Goal: Transaction & Acquisition: Purchase product/service

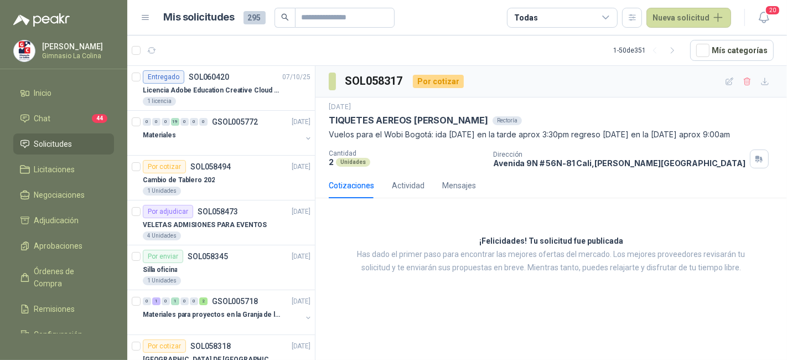
click at [55, 46] on p "[PERSON_NAME]" at bounding box center [76, 47] width 69 height 8
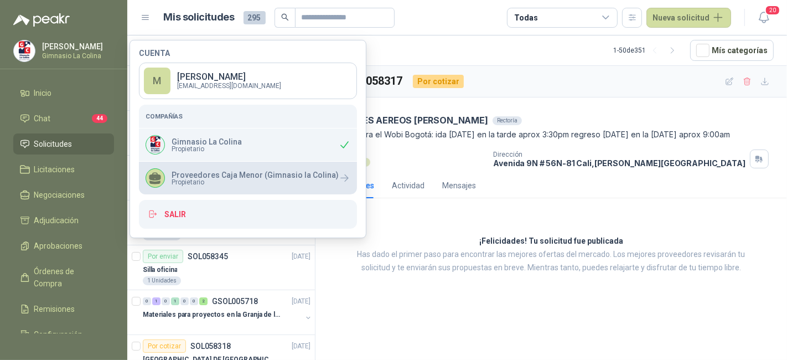
click at [259, 179] on span "Propietario" at bounding box center [254, 182] width 167 height 7
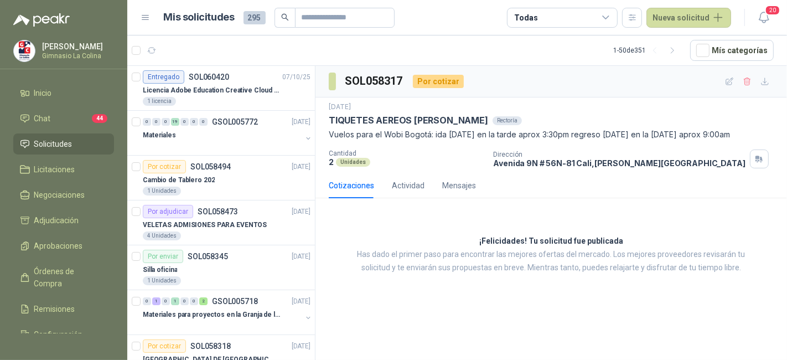
click at [345, 264] on p "Has dado el primer paso para encontrar las mejores ofertas del mercado. Los mej…" at bounding box center [551, 261] width 416 height 27
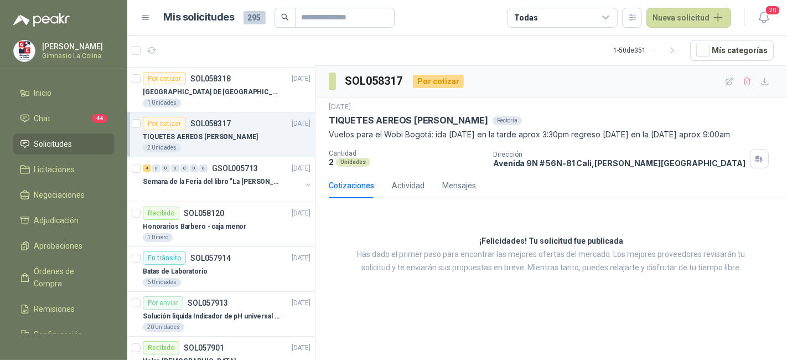
scroll to position [270, 0]
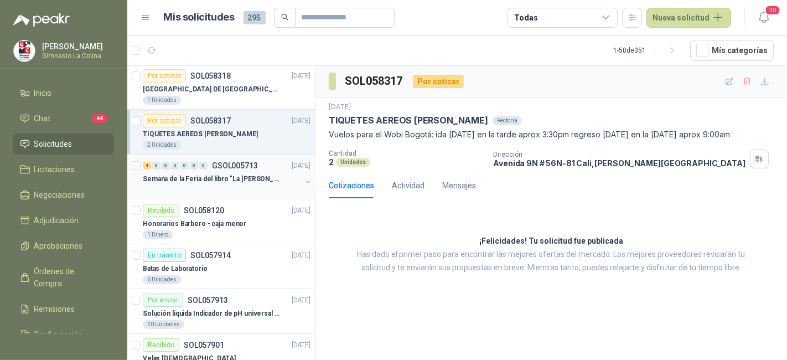
click at [224, 187] on div at bounding box center [222, 189] width 159 height 9
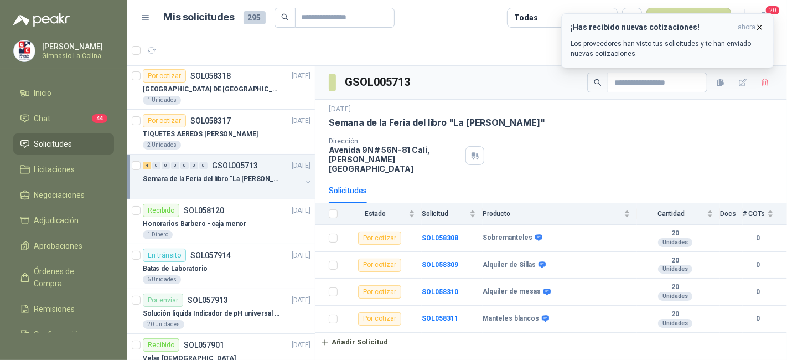
click at [663, 27] on h3 "¡Has recibido nuevas cotizaciones!" at bounding box center [651, 27] width 163 height 9
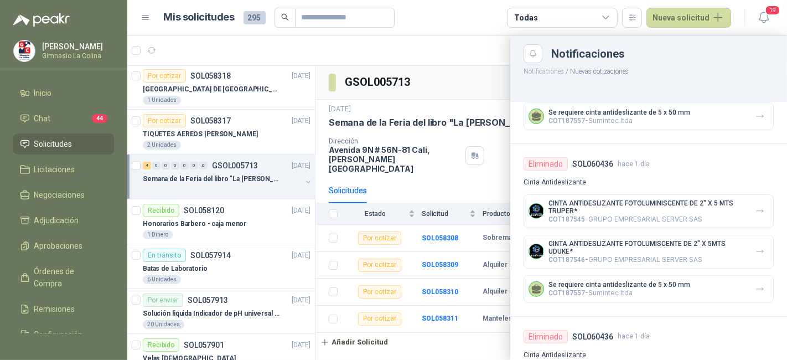
scroll to position [506, 0]
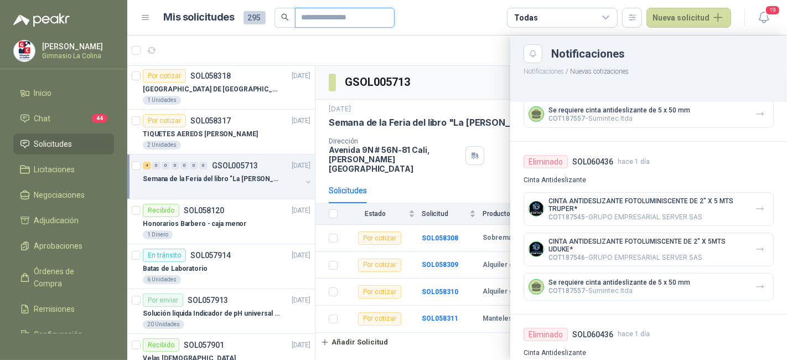
click at [303, 18] on input "text" at bounding box center [339, 17] width 77 height 19
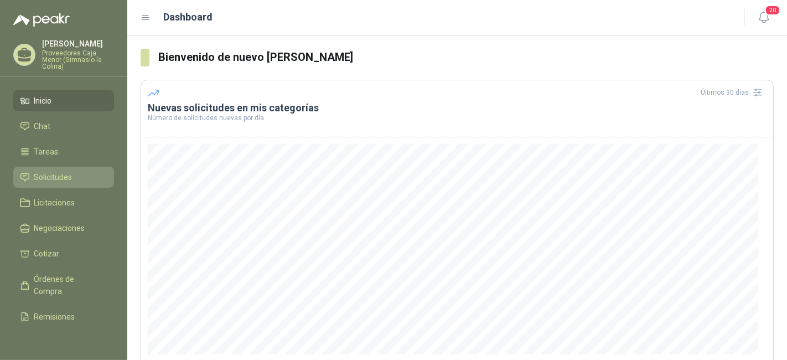
click at [53, 171] on span "Solicitudes" at bounding box center [53, 177] width 38 height 12
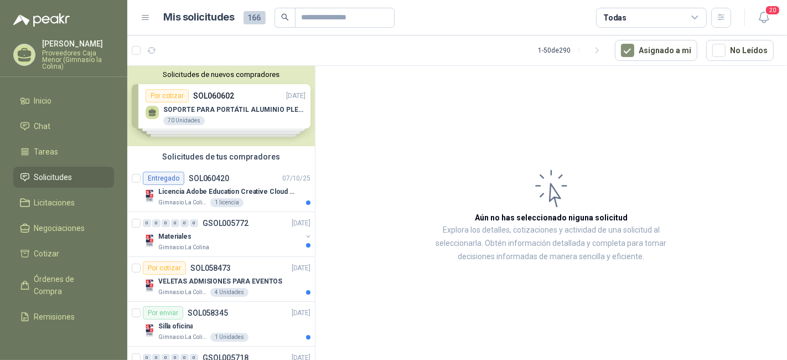
click at [240, 105] on div "Solicitudes de nuevos compradores Por cotizar SOL060602 [DATE] SOPORTE PARA POR…" at bounding box center [221, 106] width 188 height 80
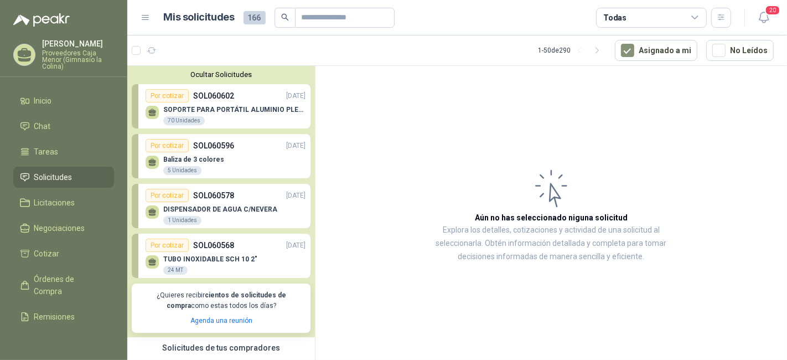
click at [240, 105] on div "SOPORTE PARA PORTÁTIL ALUMINIO PLEGABLE VTA 70 Unidades" at bounding box center [225, 113] width 160 height 23
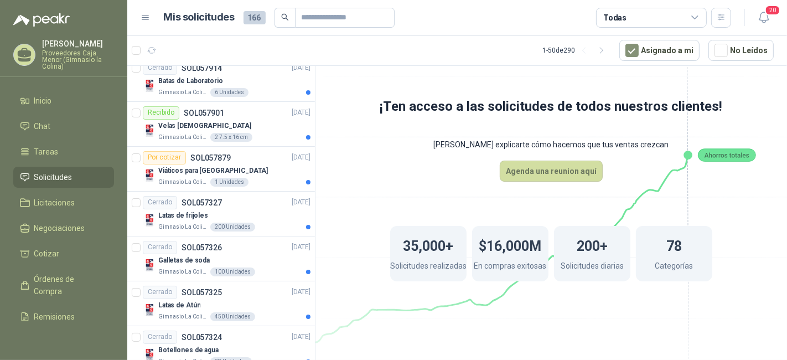
scroll to position [616, 0]
click at [242, 167] on div "Viáticos para [GEOGRAPHIC_DATA]" at bounding box center [234, 169] width 152 height 13
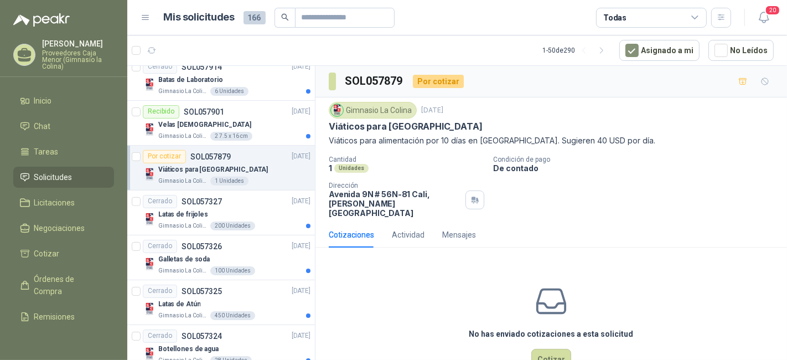
scroll to position [23, 0]
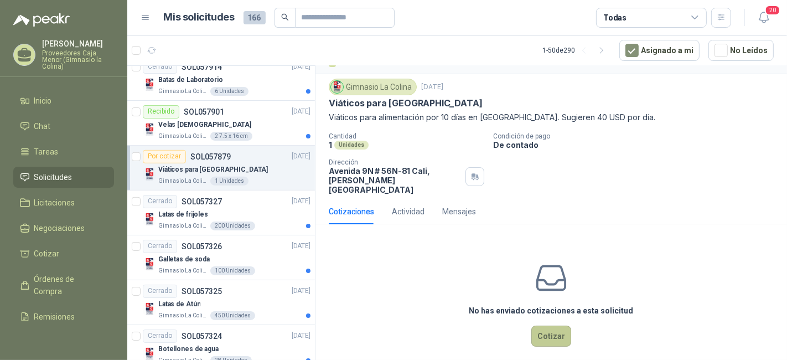
click at [544, 326] on button "Cotizar" at bounding box center [551, 335] width 40 height 21
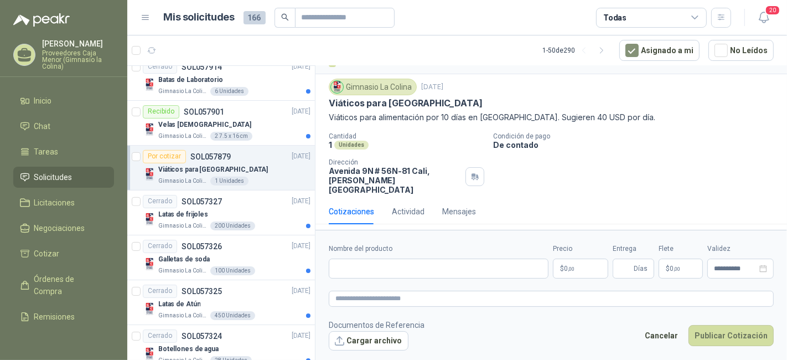
scroll to position [16, 0]
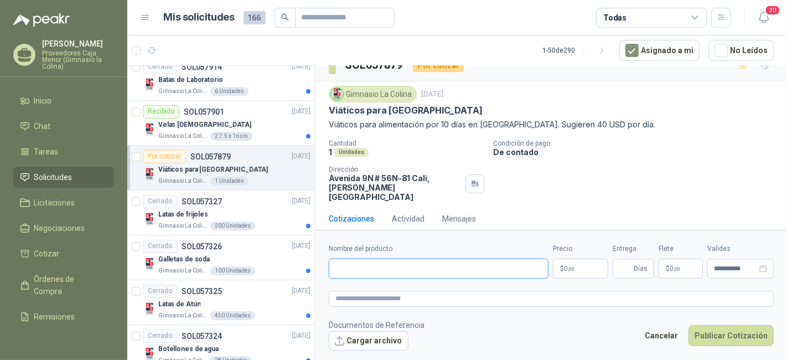
click at [504, 269] on input "Nombre del producto" at bounding box center [439, 268] width 220 height 20
type input "**********"
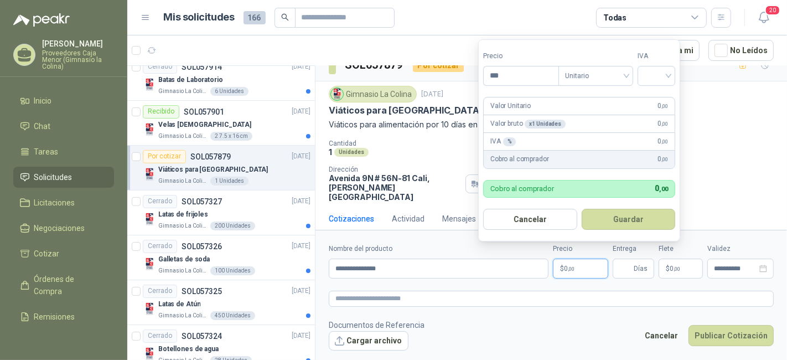
click at [580, 273] on p "$ 0 ,00" at bounding box center [580, 268] width 55 height 20
type input "**********"
click at [627, 223] on button "Guardar" at bounding box center [628, 219] width 94 height 21
click at [656, 71] on input "search" at bounding box center [656, 74] width 24 height 17
click at [656, 138] on div "0%" at bounding box center [659, 135] width 20 height 12
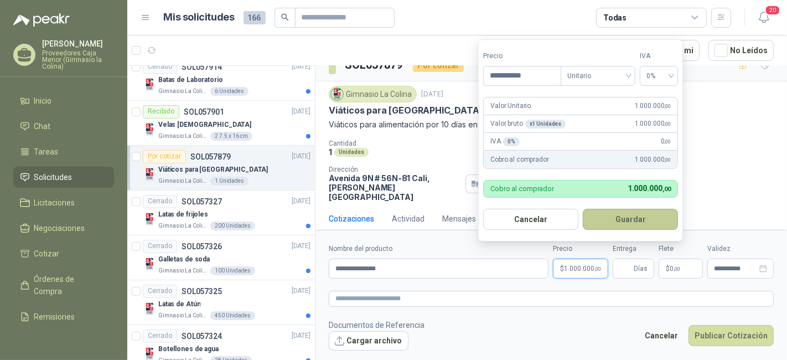
click at [653, 217] on button "Guardar" at bounding box center [630, 219] width 95 height 21
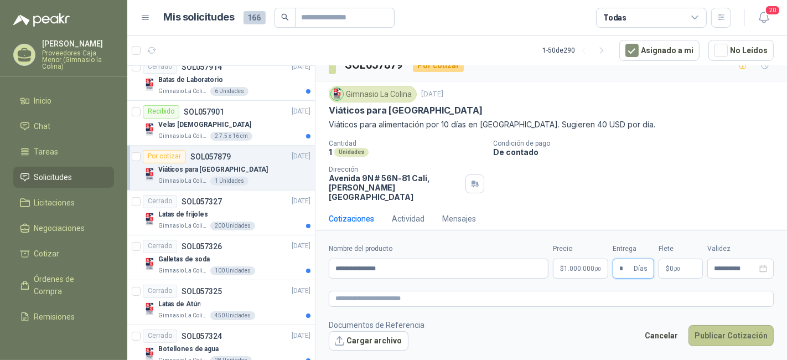
type input "*"
click at [716, 325] on button "Publicar Cotización" at bounding box center [730, 335] width 85 height 21
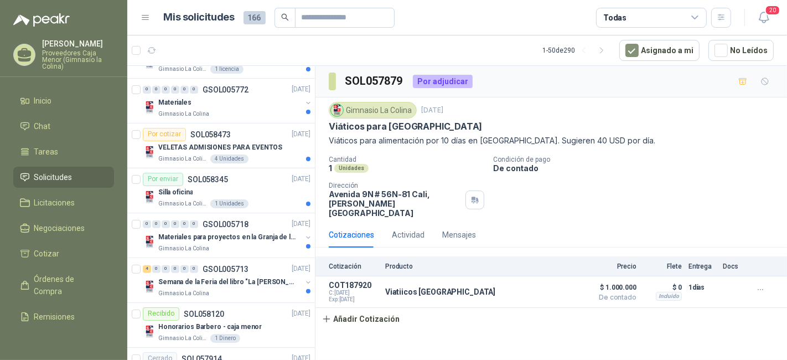
scroll to position [325, 0]
